Goal: Transaction & Acquisition: Purchase product/service

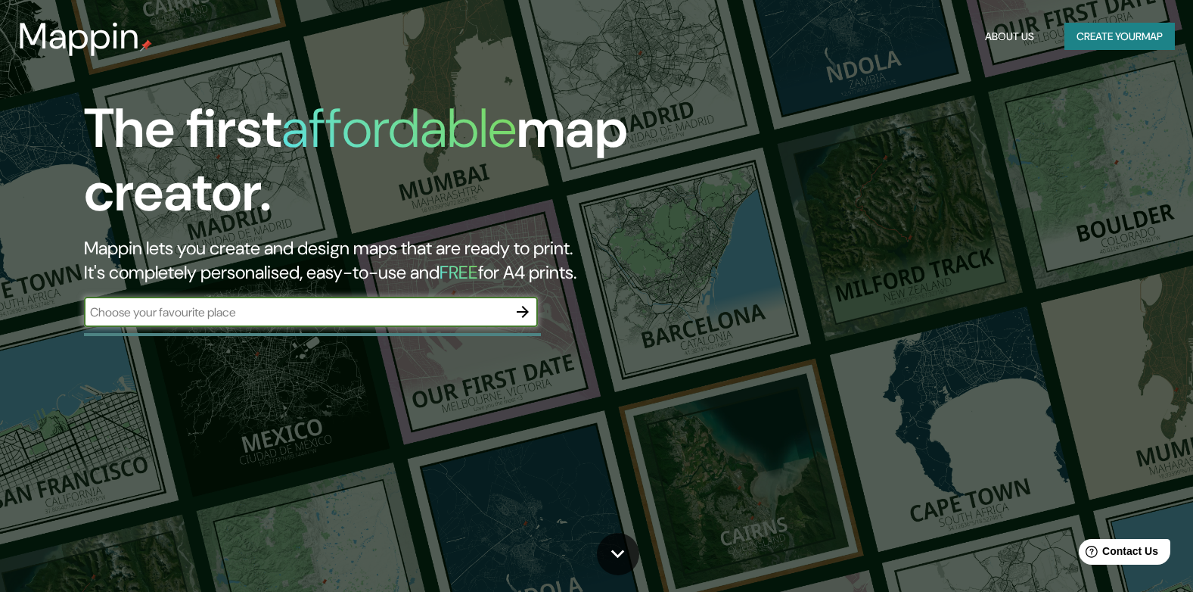
click at [441, 310] on input "text" at bounding box center [296, 311] width 424 height 17
type input "[PERSON_NAME] EL ALTO"
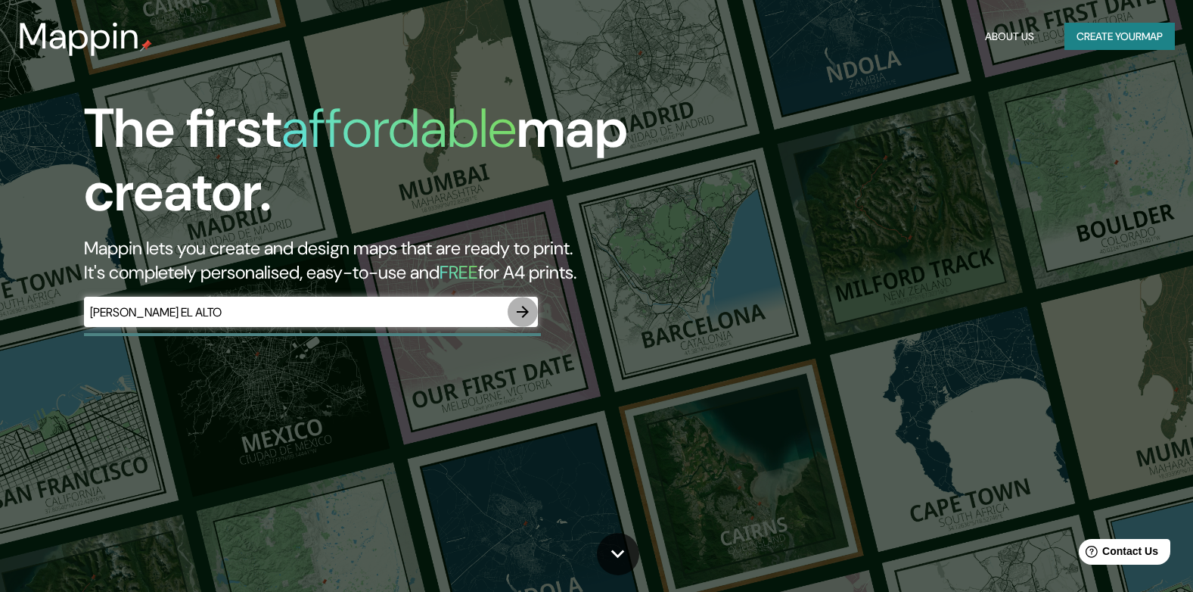
click at [517, 308] on icon "button" at bounding box center [523, 312] width 18 height 18
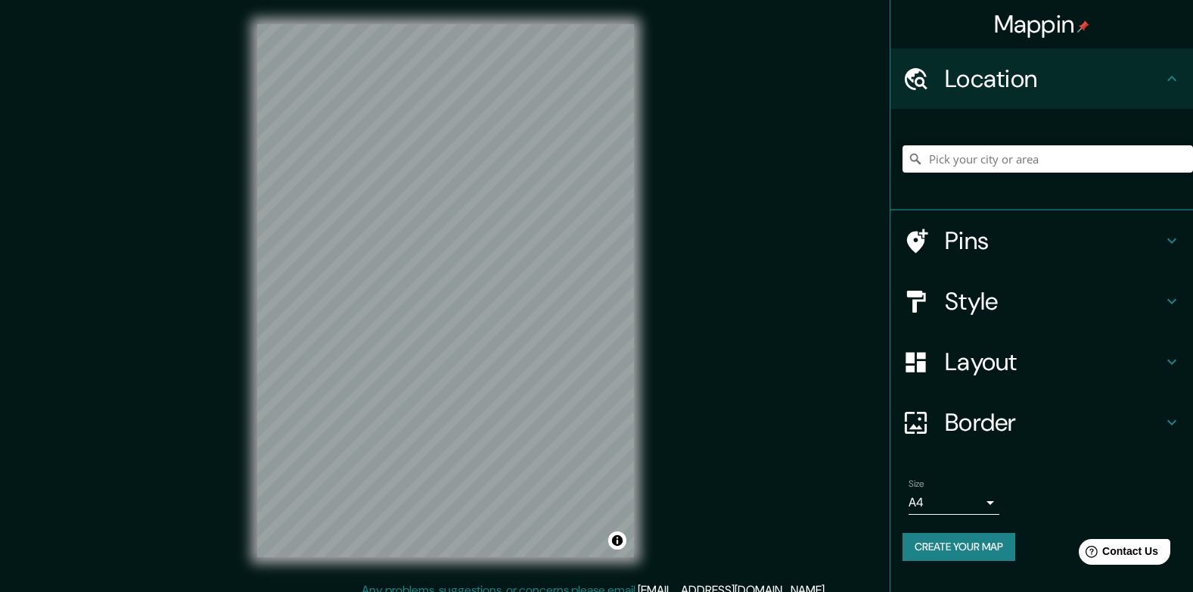
click at [642, 354] on div "© Mapbox © OpenStreetMap Improve this map" at bounding box center [445, 290] width 425 height 581
click at [1173, 312] on div "Style" at bounding box center [1042, 301] width 303 height 61
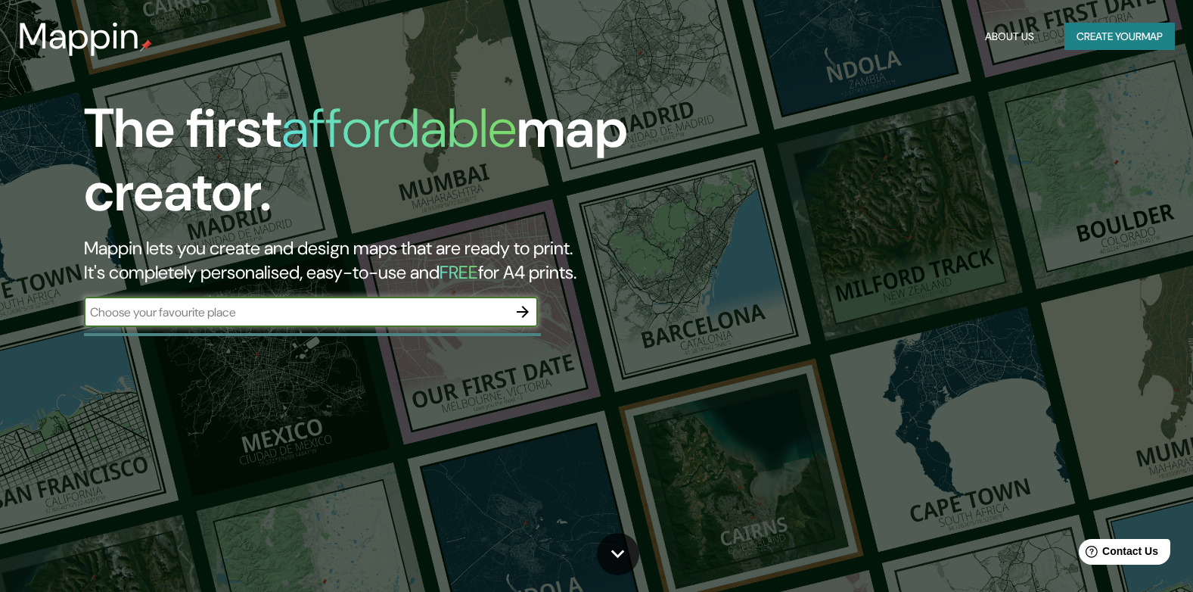
click at [392, 312] on input "text" at bounding box center [296, 311] width 424 height 17
type input "[PERSON_NAME] EL ALTO"
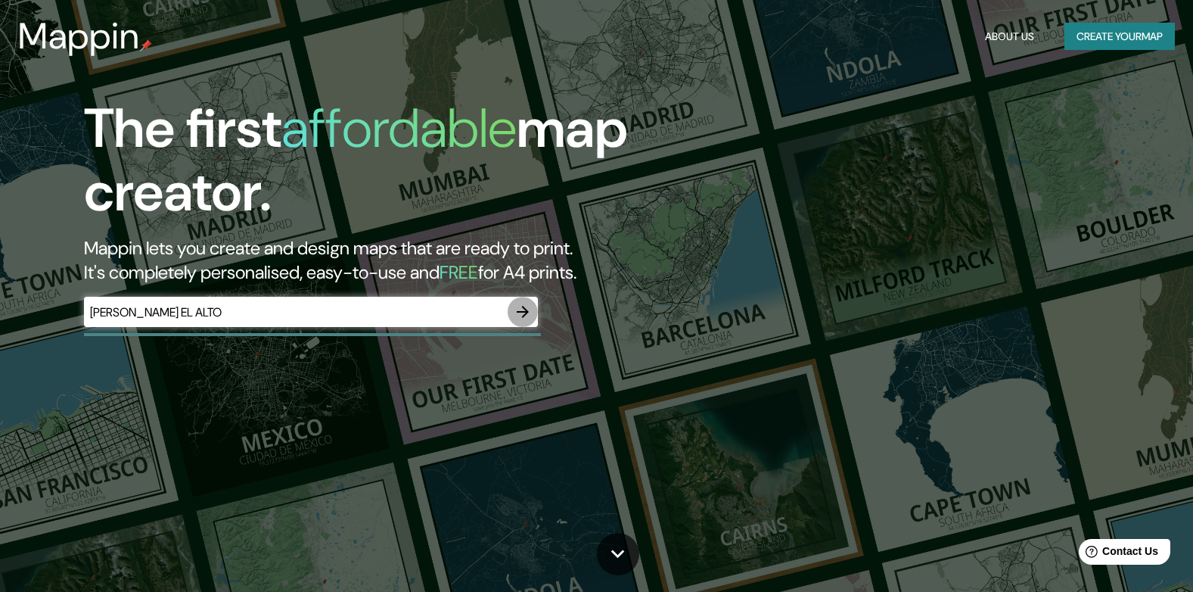
click at [521, 298] on button "button" at bounding box center [523, 312] width 30 height 30
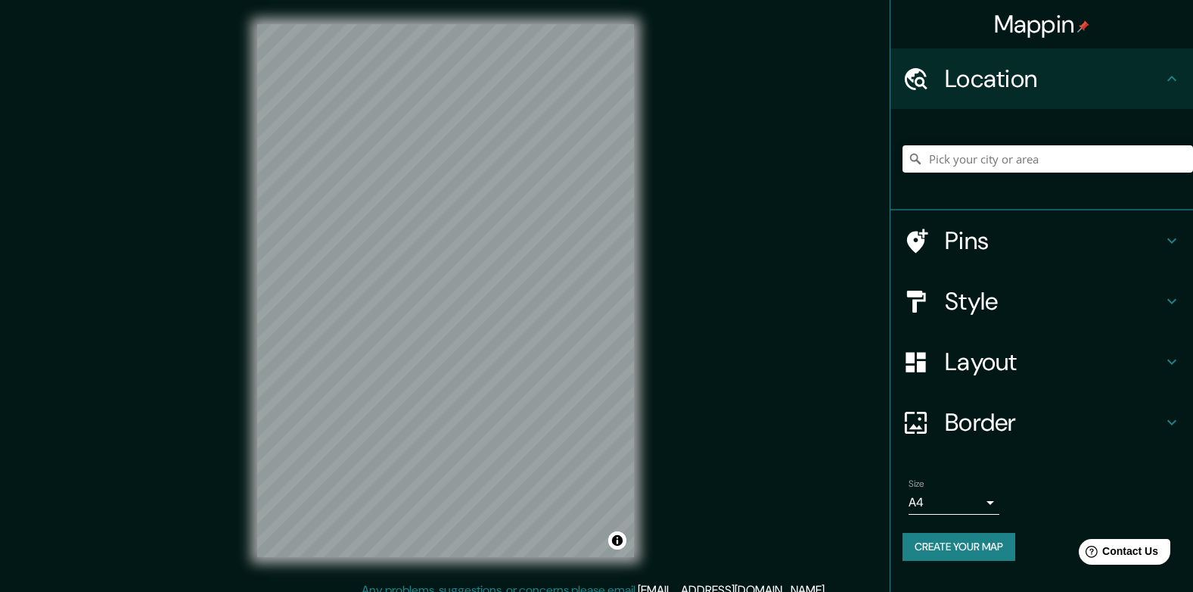
click at [1174, 72] on icon at bounding box center [1172, 79] width 18 height 18
click at [1175, 73] on icon at bounding box center [1172, 79] width 18 height 18
click at [1171, 237] on icon at bounding box center [1172, 241] width 18 height 18
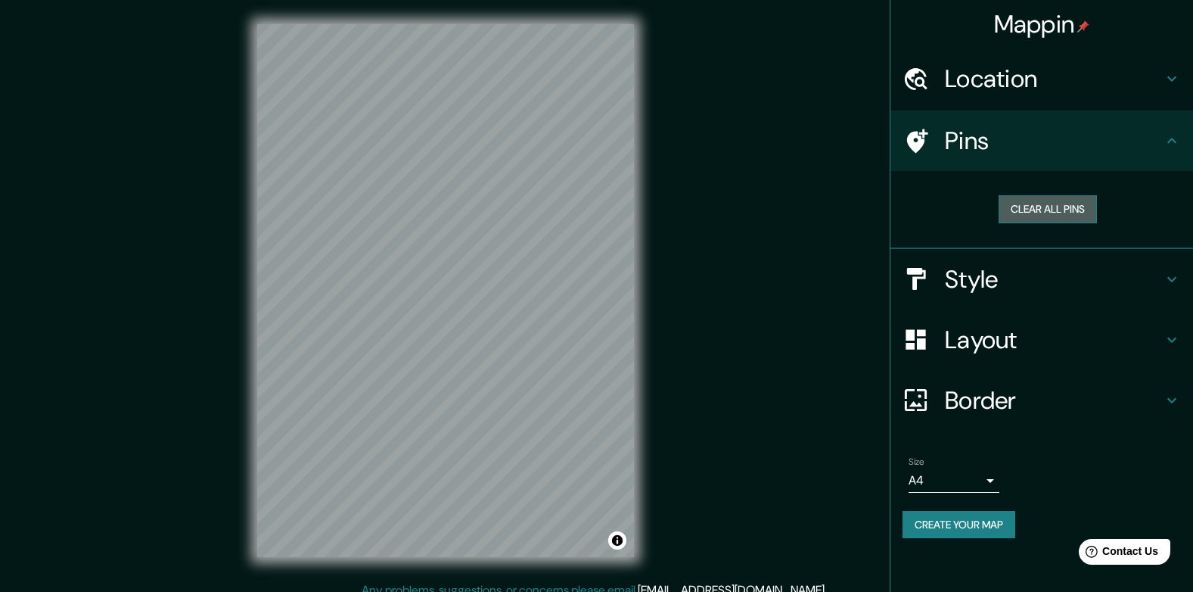
click at [1056, 219] on button "Clear all pins" at bounding box center [1048, 209] width 98 height 28
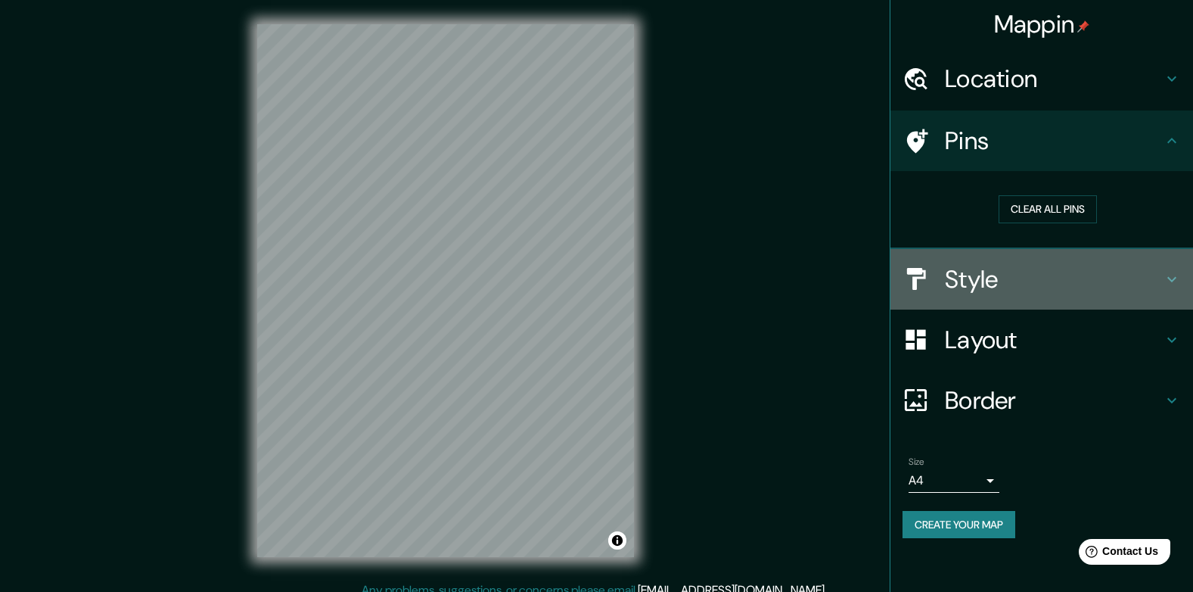
click at [1165, 284] on icon at bounding box center [1172, 279] width 18 height 18
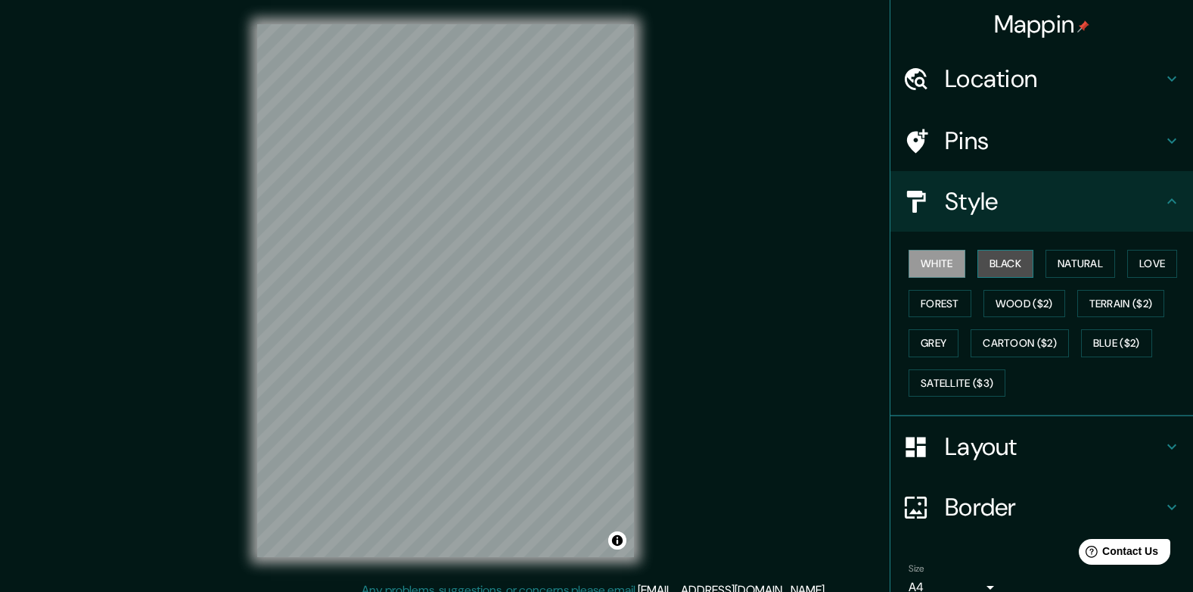
click at [991, 269] on button "Black" at bounding box center [1006, 264] width 57 height 28
click at [841, 359] on div "Mappin Location Pins Style White Black Natural Love Forest Wood ($2) Terrain ($…" at bounding box center [596, 302] width 1193 height 605
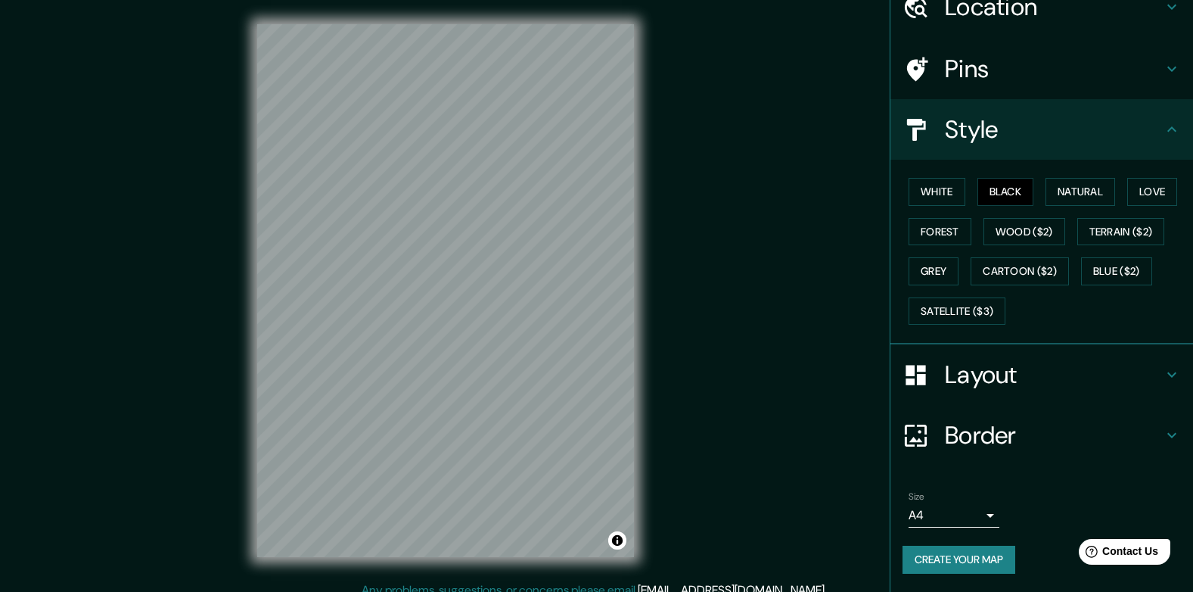
click at [996, 374] on h4 "Layout" at bounding box center [1054, 374] width 218 height 30
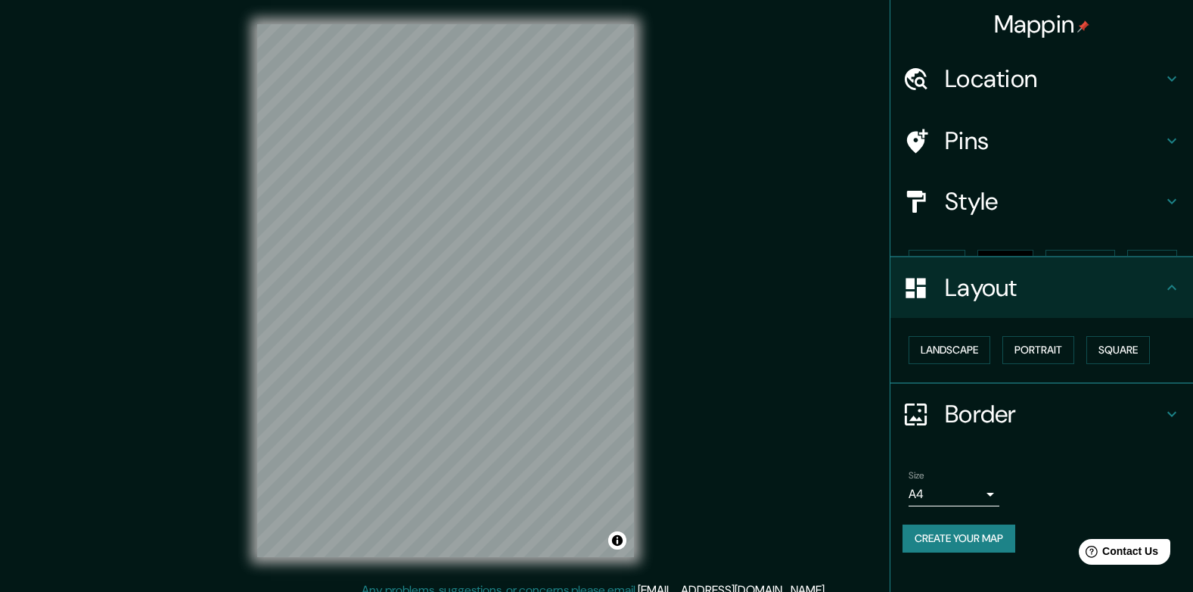
scroll to position [0, 0]
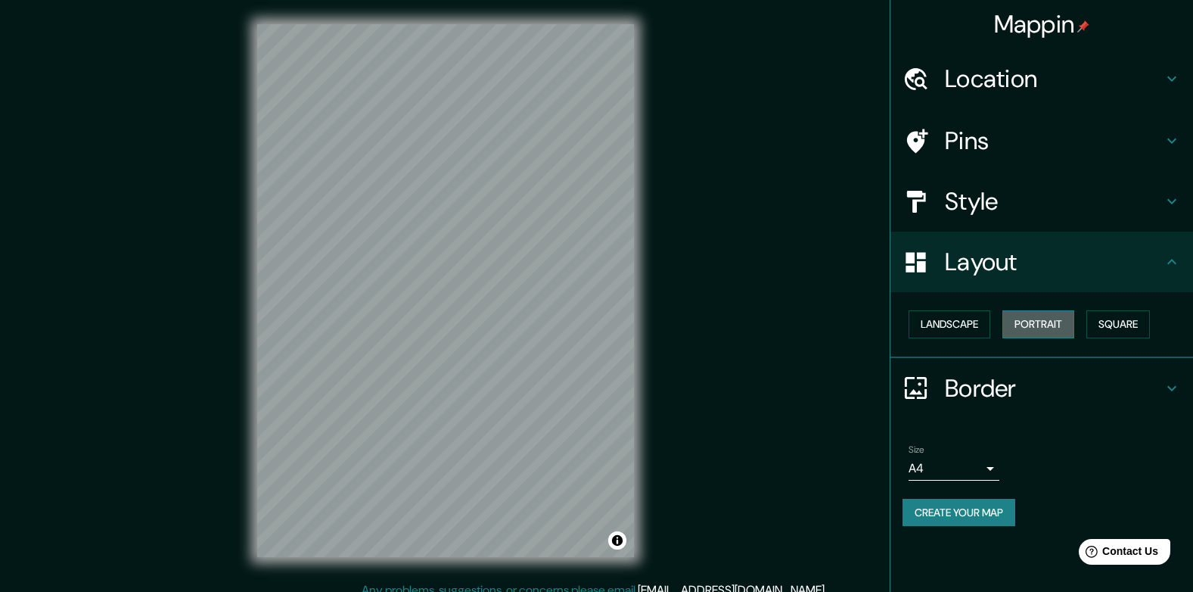
click at [1053, 320] on button "Portrait" at bounding box center [1039, 324] width 72 height 28
click at [1146, 313] on button "Square" at bounding box center [1119, 324] width 64 height 28
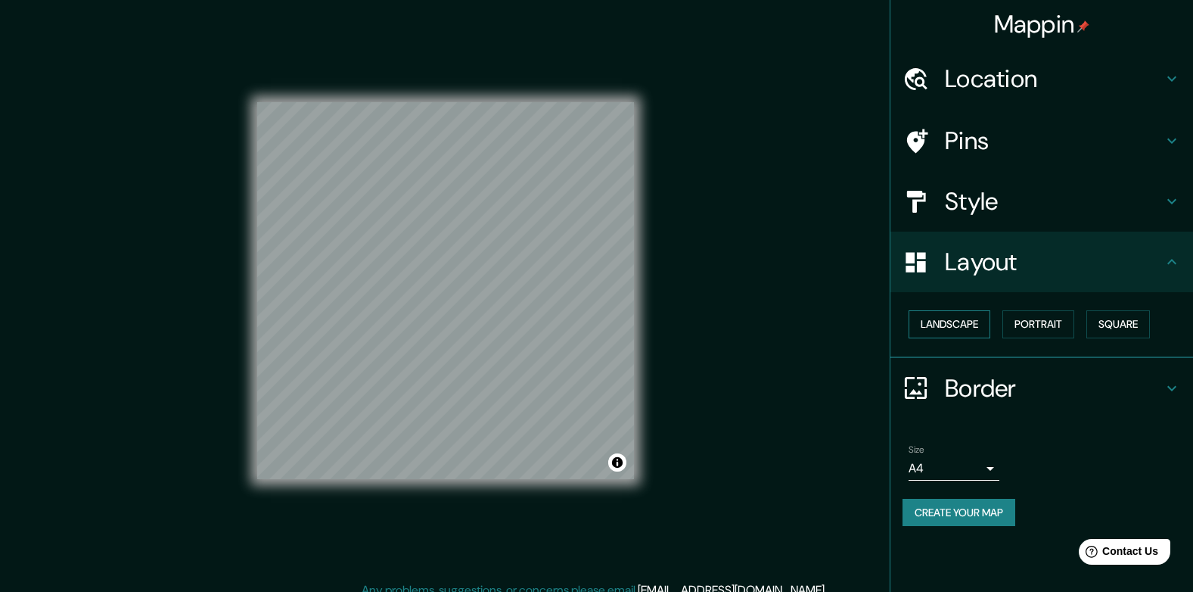
click at [963, 316] on button "Landscape" at bounding box center [950, 324] width 82 height 28
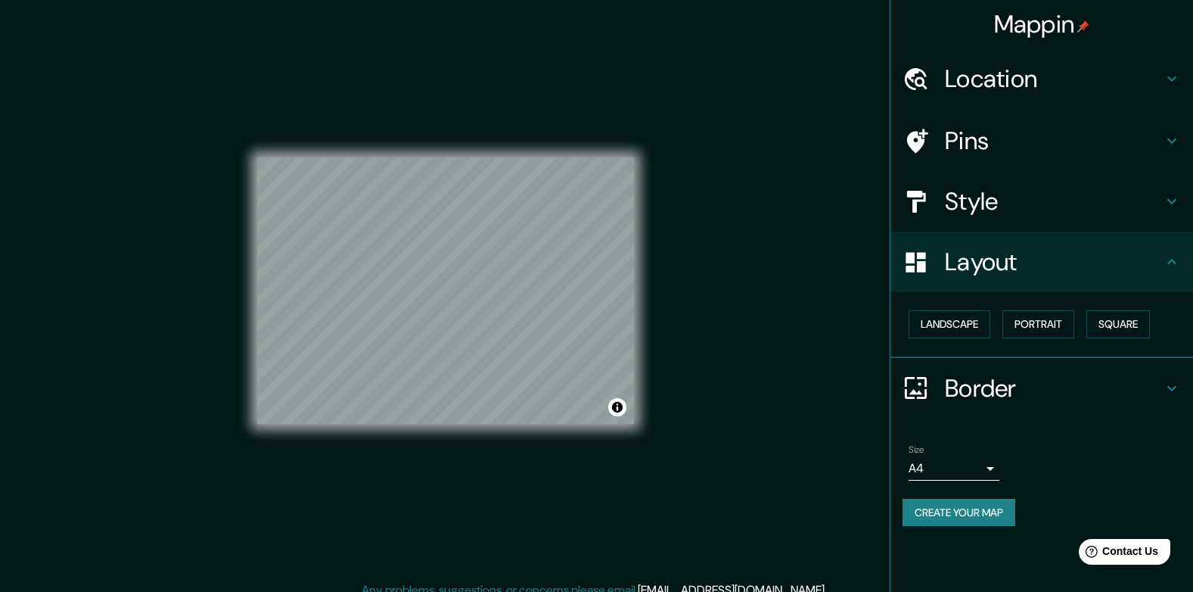
scroll to position [14, 0]
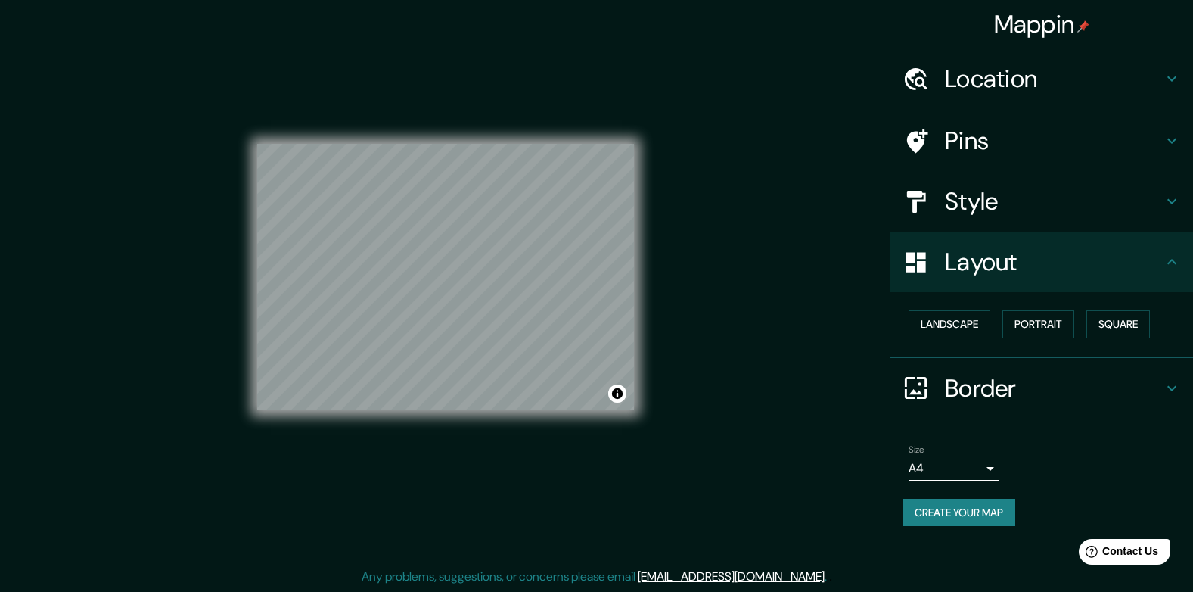
click at [953, 510] on button "Create your map" at bounding box center [959, 513] width 113 height 28
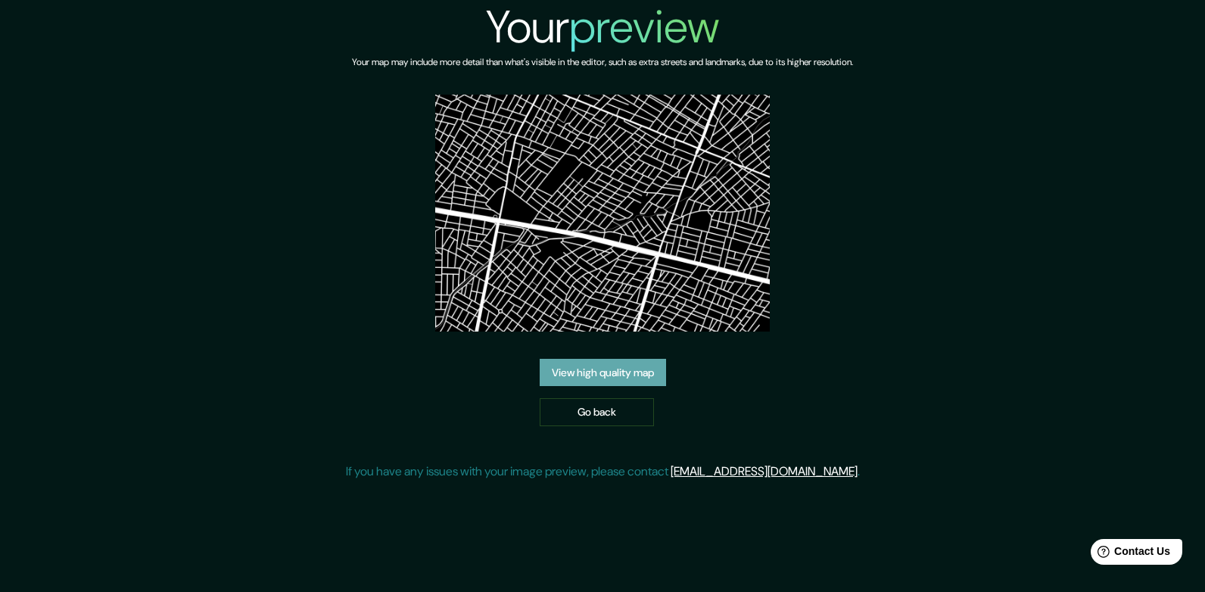
click at [637, 378] on link "View high quality map" at bounding box center [603, 373] width 126 height 28
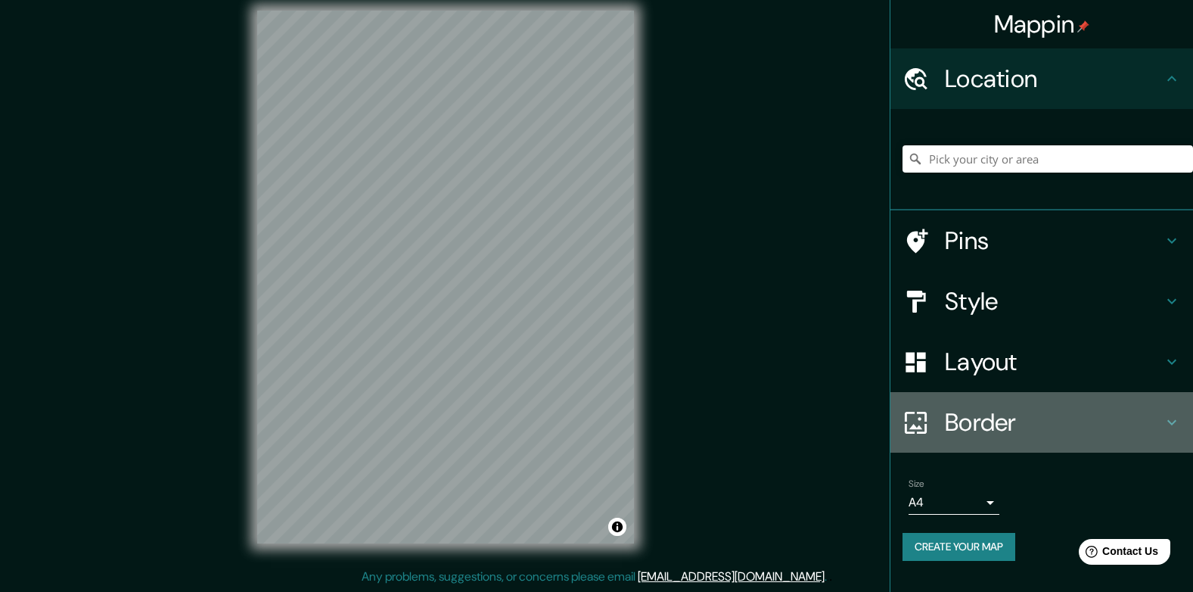
click at [992, 412] on h4 "Border" at bounding box center [1054, 422] width 218 height 30
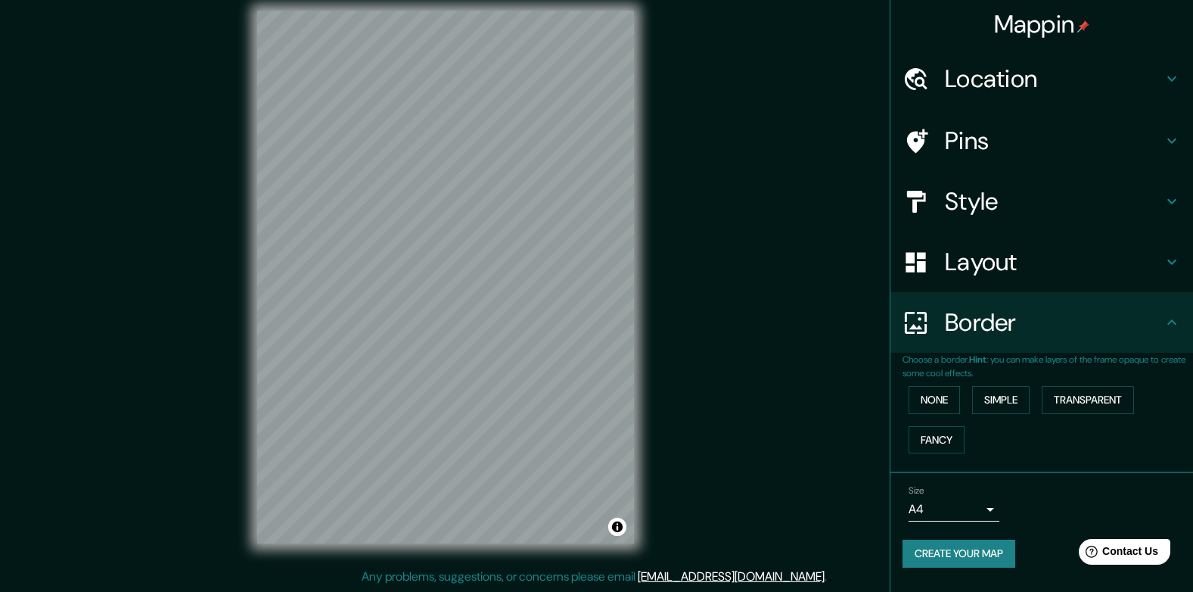
click at [1007, 265] on h4 "Layout" at bounding box center [1054, 262] width 218 height 30
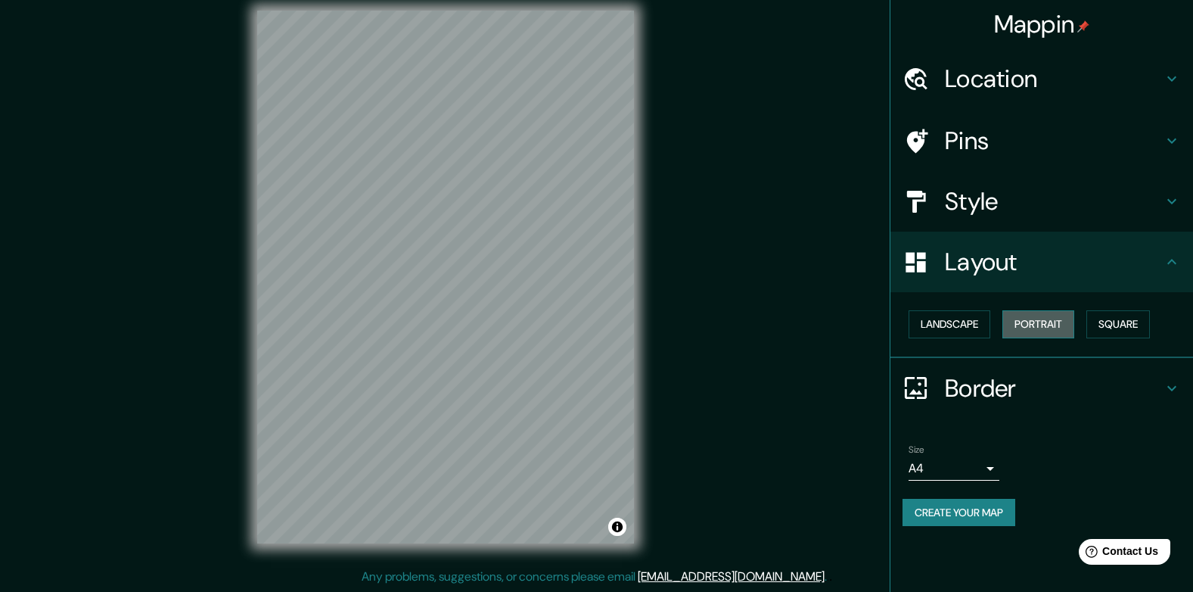
click at [1022, 323] on button "Portrait" at bounding box center [1039, 324] width 72 height 28
click at [969, 323] on button "Landscape" at bounding box center [950, 324] width 82 height 28
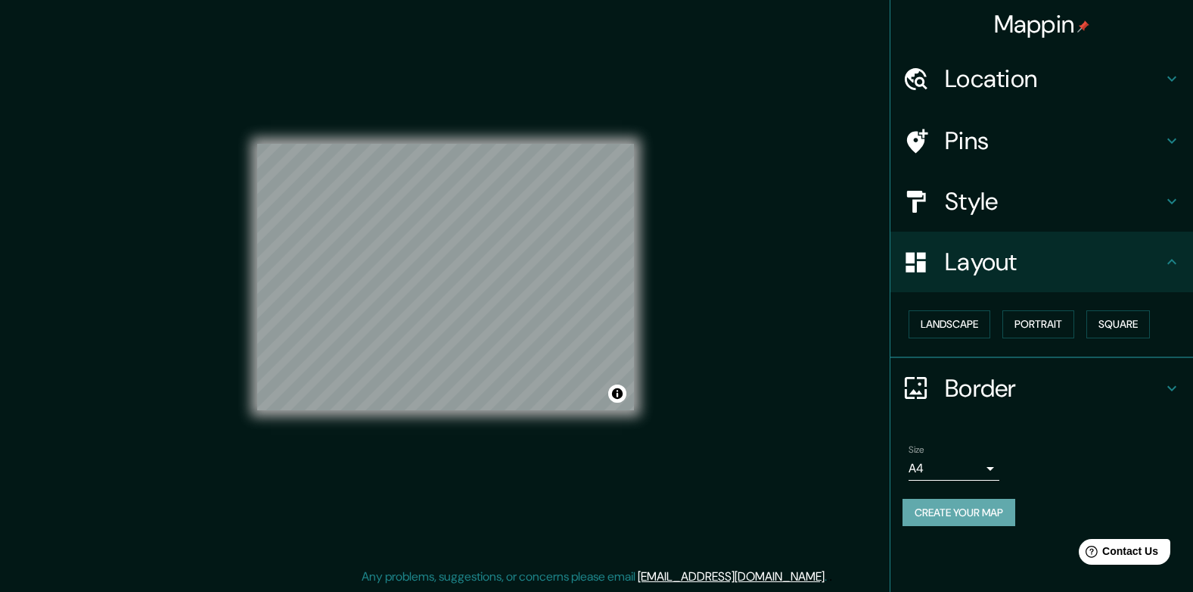
click at [953, 510] on button "Create your map" at bounding box center [959, 513] width 113 height 28
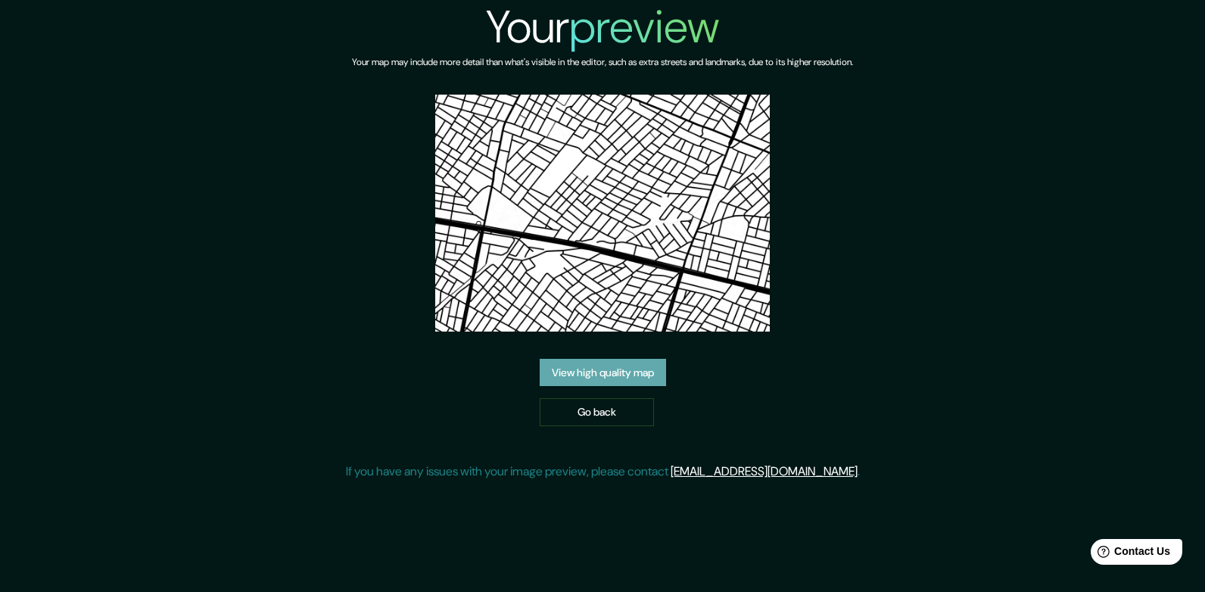
click at [616, 370] on link "View high quality map" at bounding box center [603, 373] width 126 height 28
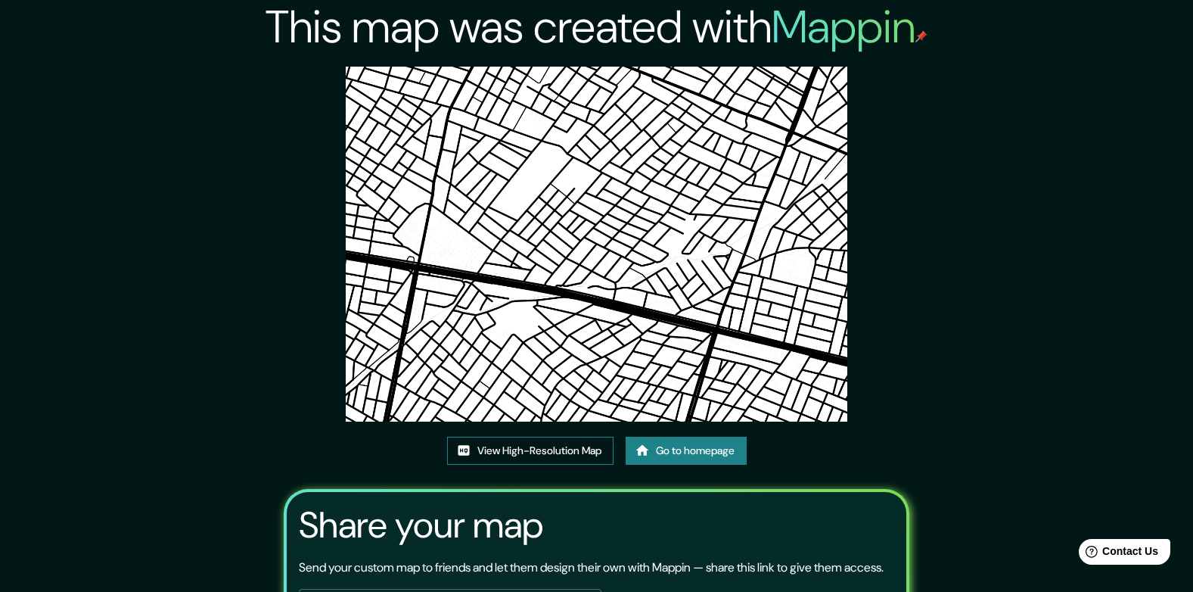
click at [586, 456] on link "View High-Resolution Map" at bounding box center [530, 451] width 166 height 28
